Goal: Navigation & Orientation: Find specific page/section

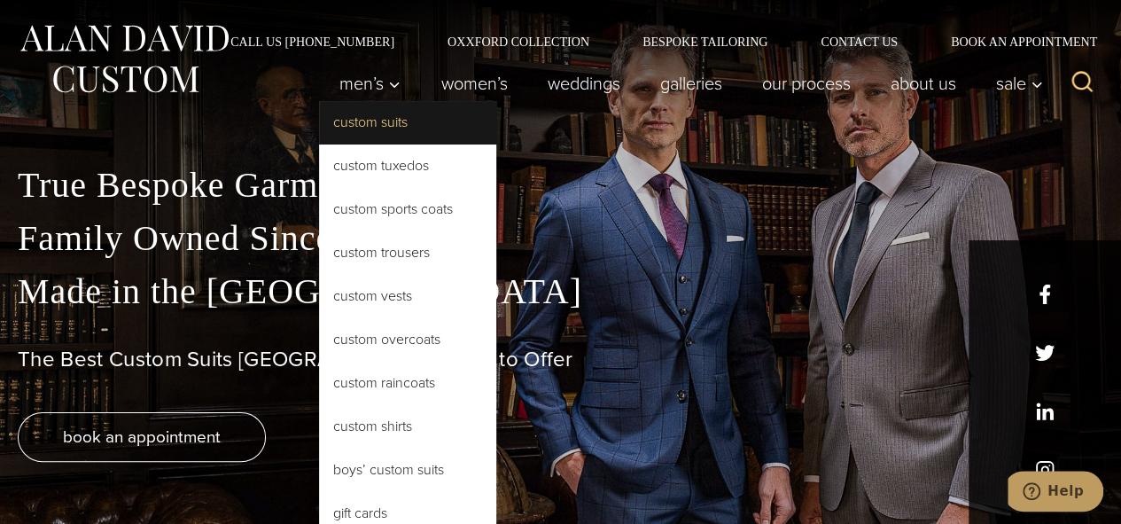
click at [378, 123] on link "Custom Suits" at bounding box center [407, 122] width 177 height 43
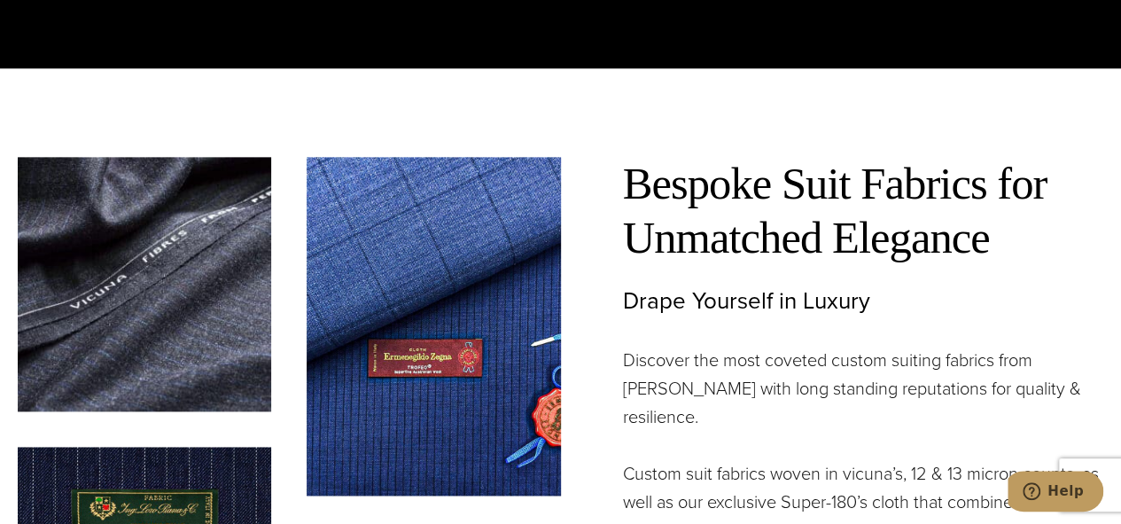
scroll to position [56, 0]
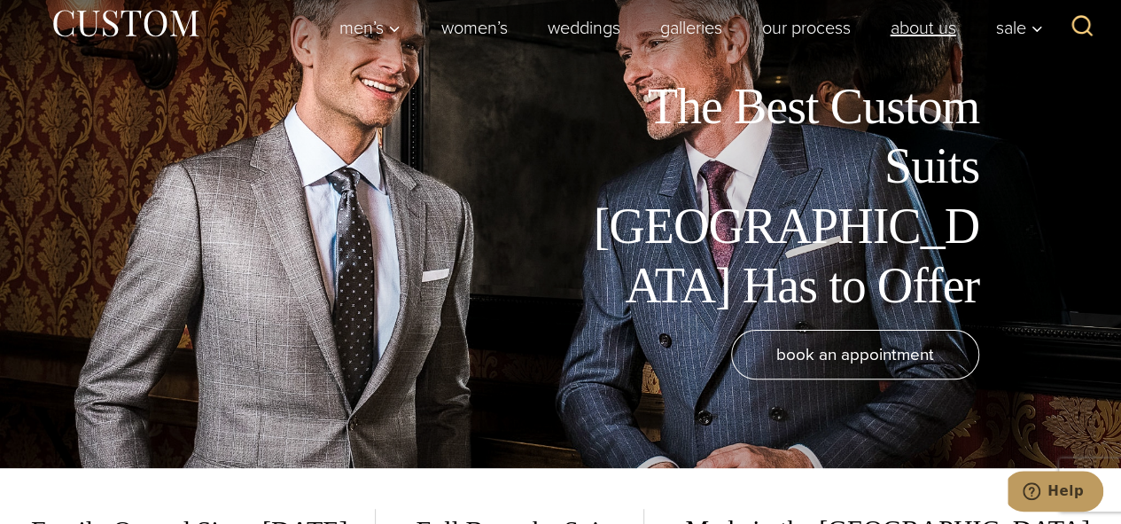
click at [910, 24] on link "About Us" at bounding box center [923, 27] width 105 height 35
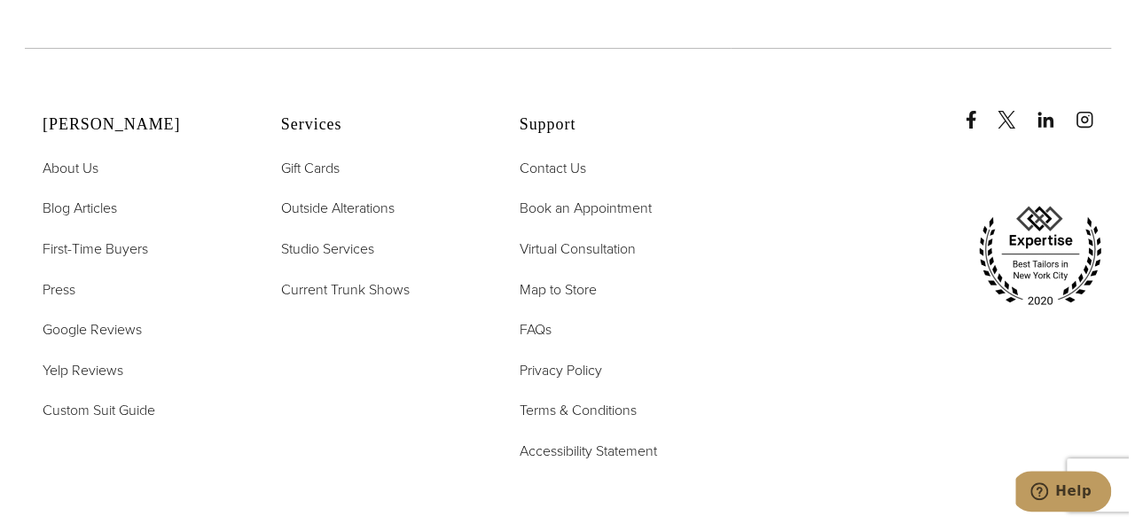
scroll to position [6826, 0]
